Goal: Task Accomplishment & Management: Manage account settings

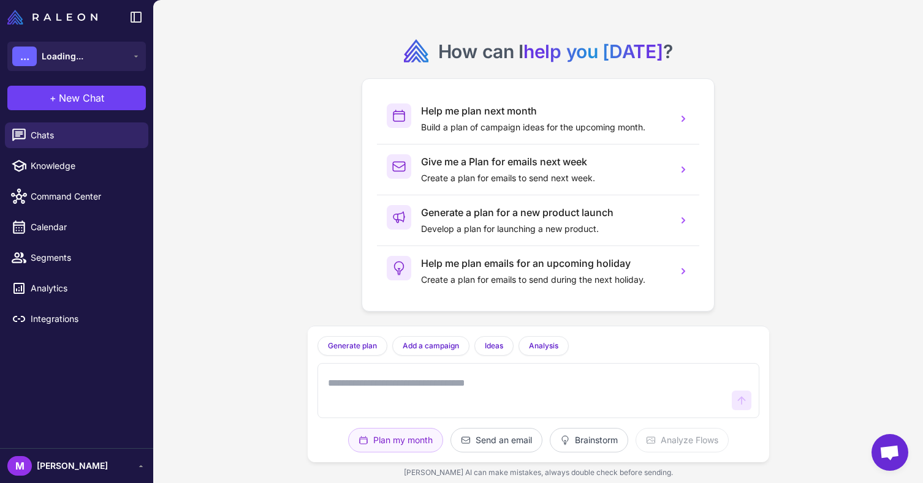
click at [67, 473] on span at bounding box center [72, 473] width 71 height 0
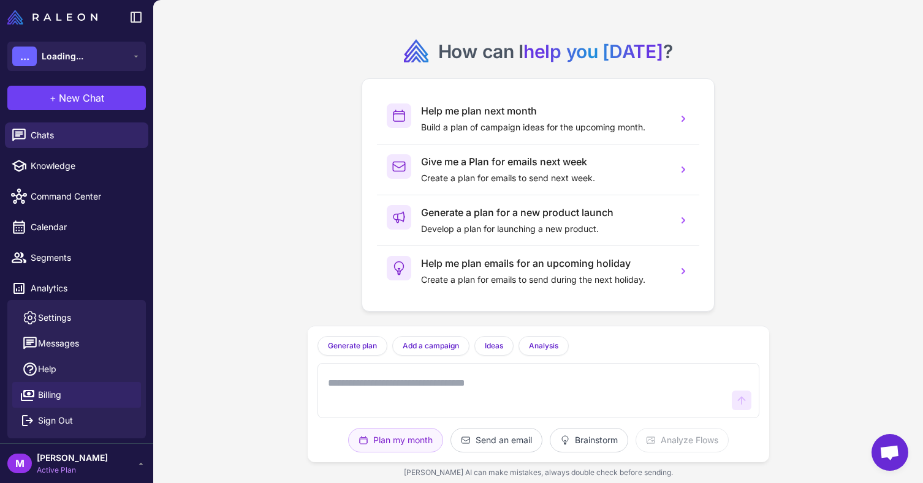
click at [66, 394] on link "Billing" at bounding box center [76, 395] width 129 height 26
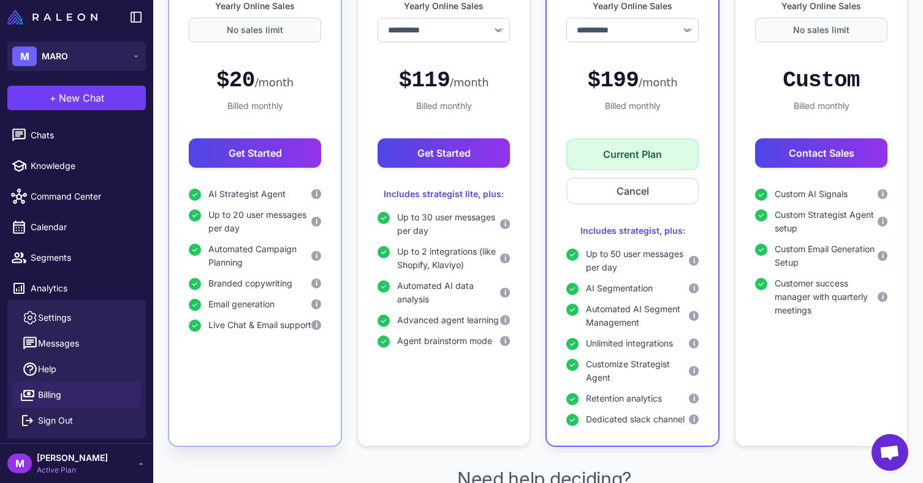
scroll to position [306, 0]
